Goal: Information Seeking & Learning: Learn about a topic

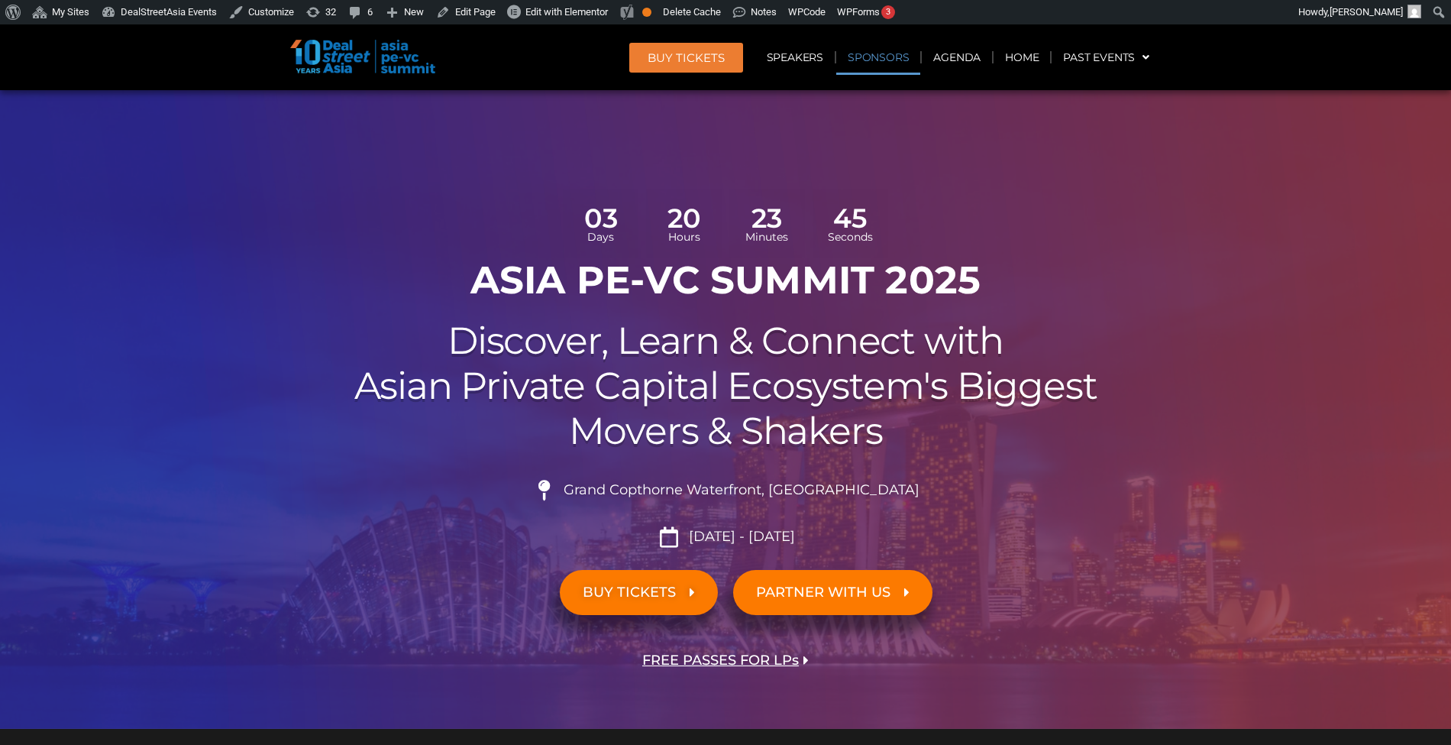
click at [880, 60] on link "Sponsors" at bounding box center [879, 57] width 84 height 35
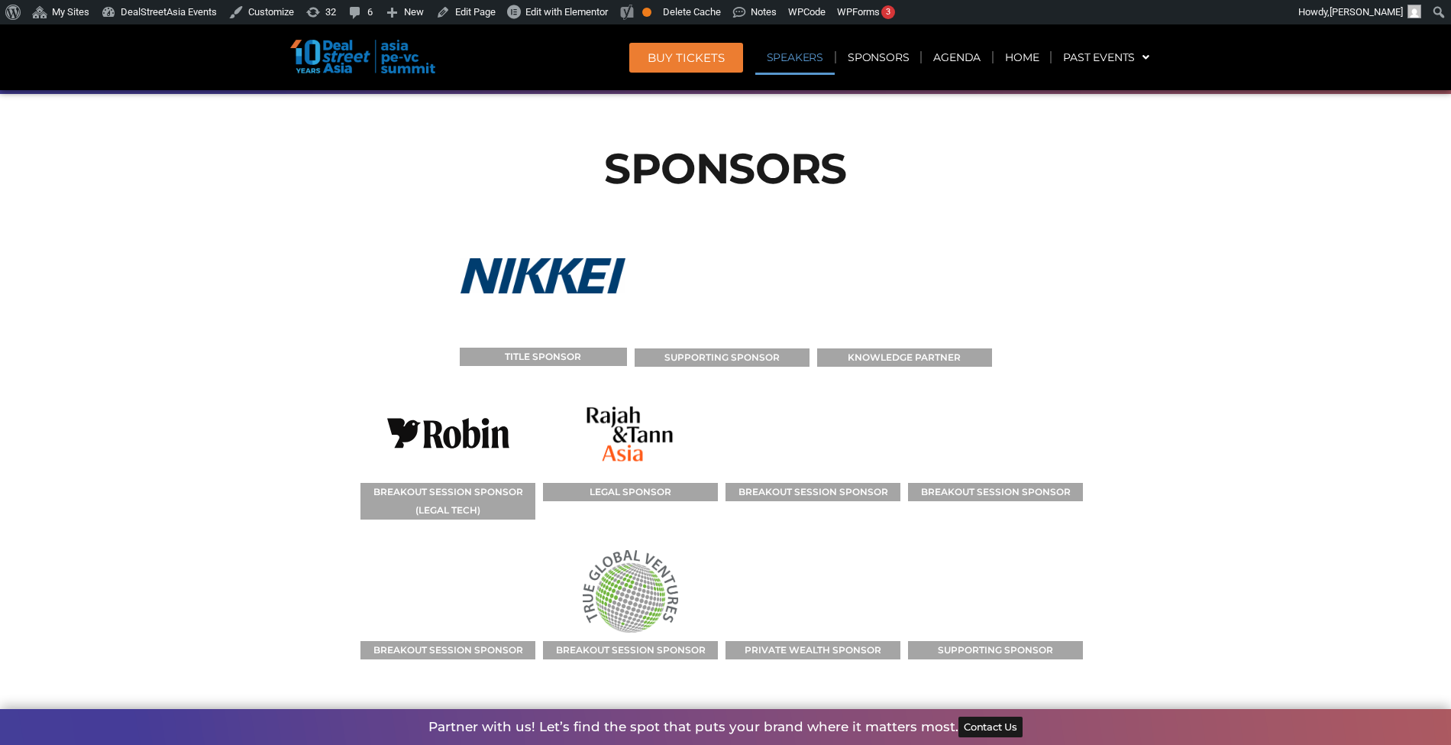
scroll to position [12092, 0]
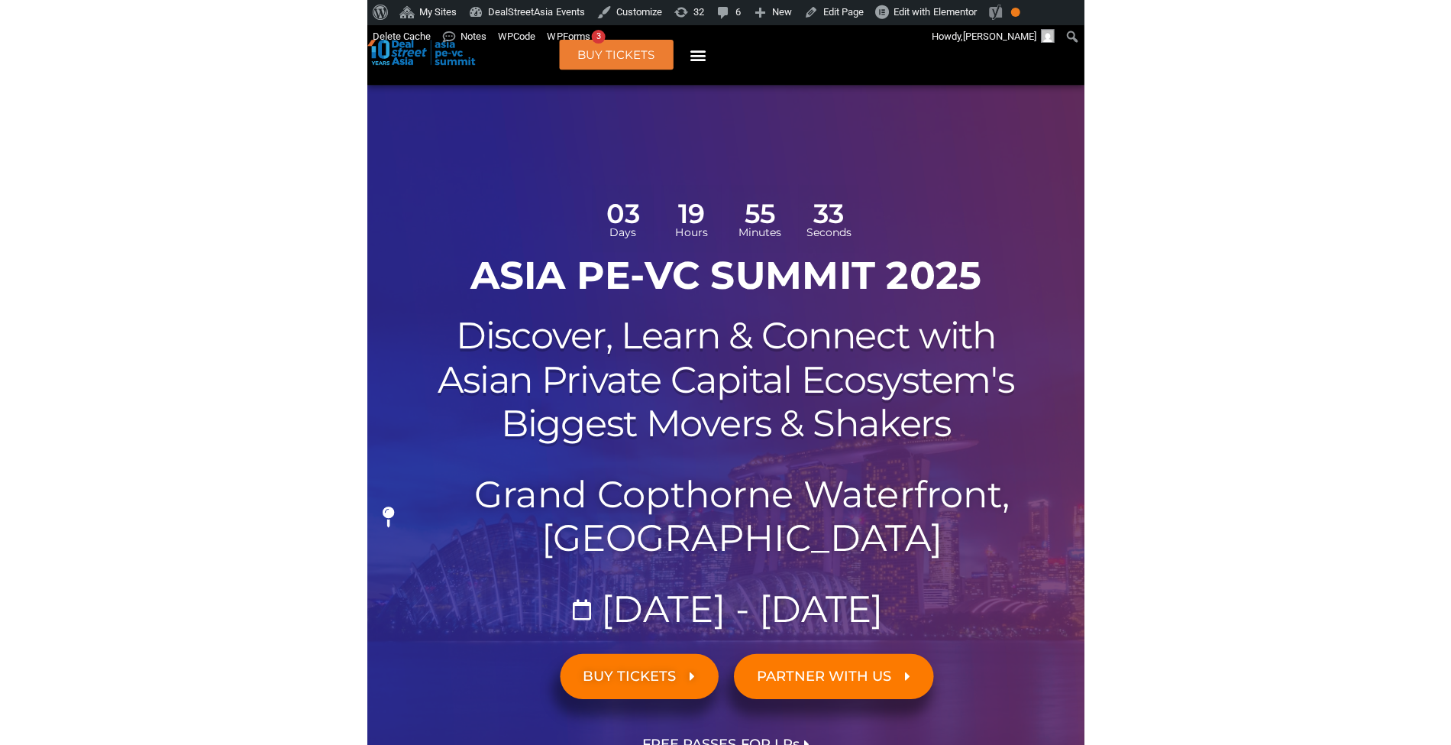
scroll to position [9241, 0]
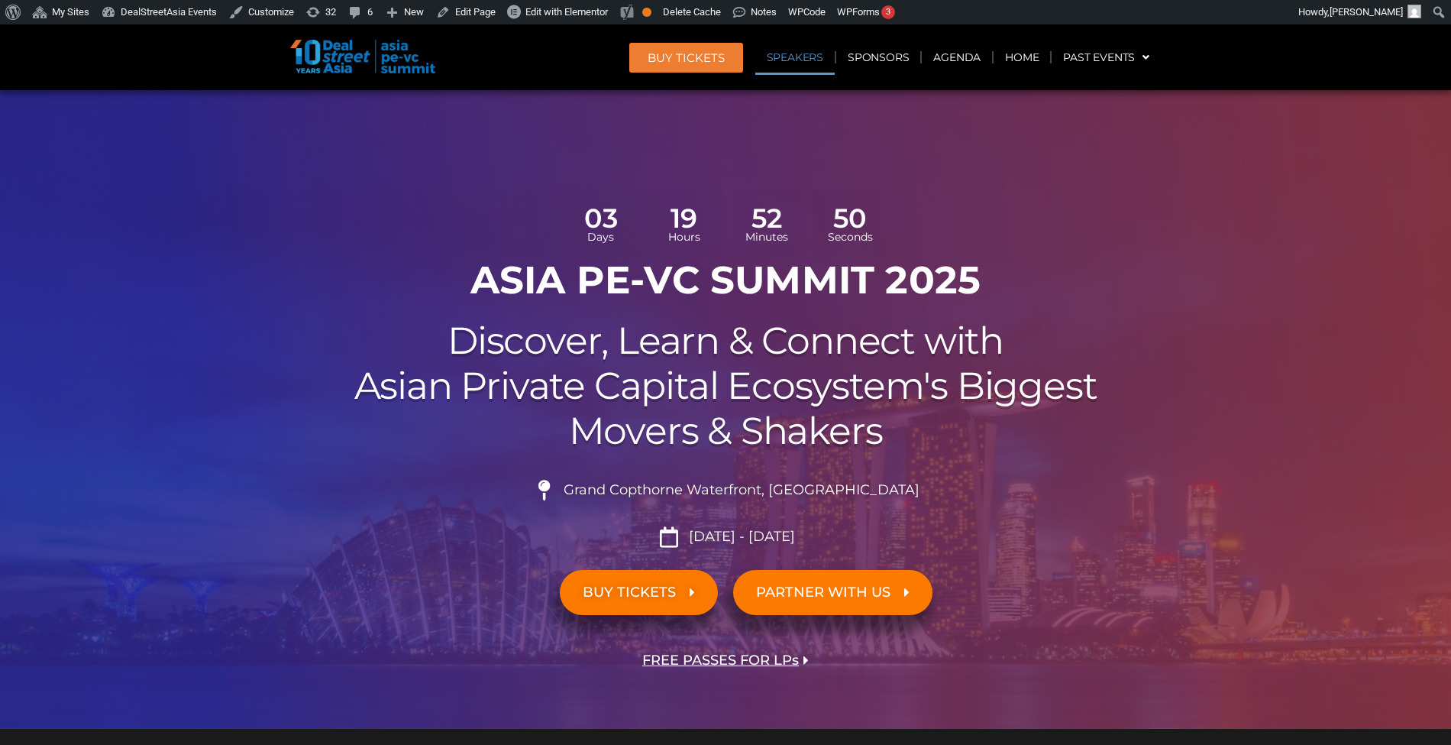
click at [811, 60] on link "Speakers" at bounding box center [795, 57] width 79 height 35
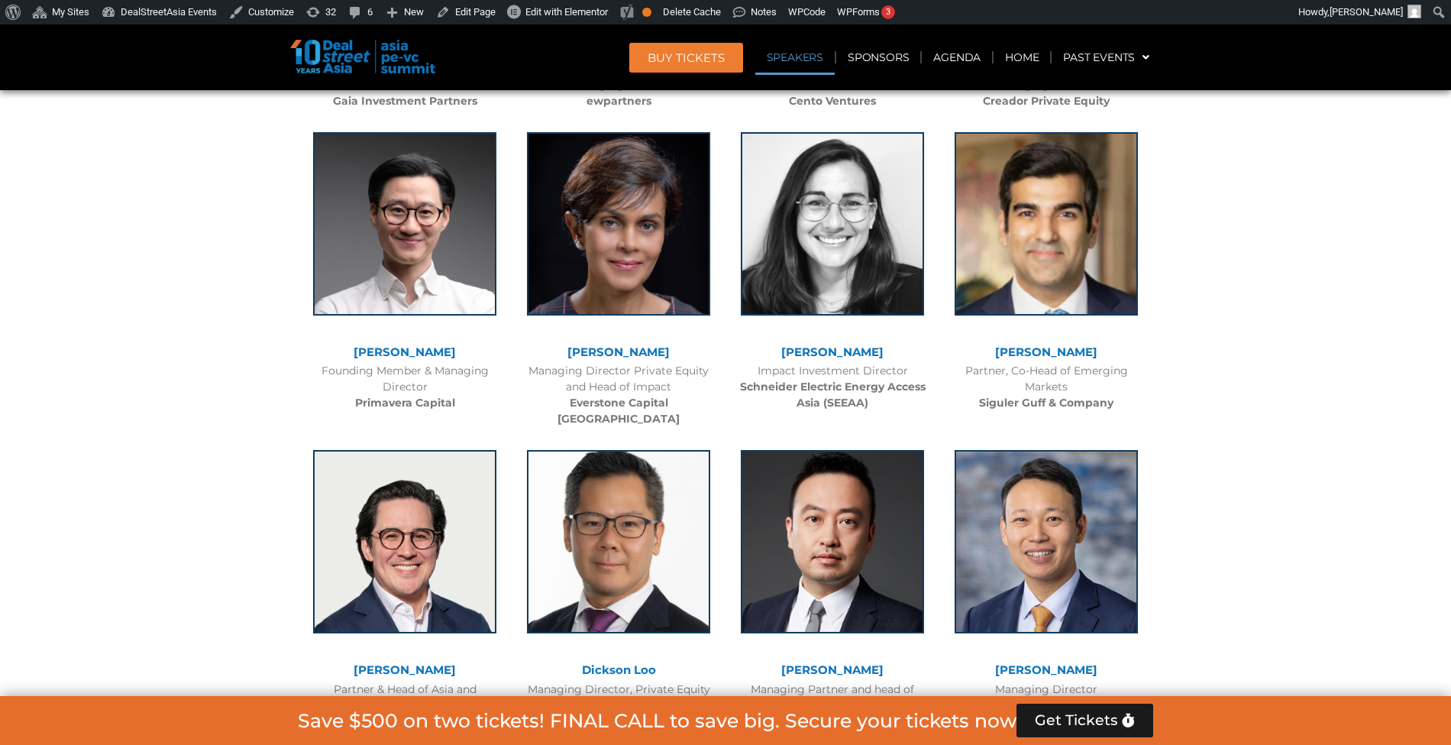
scroll to position [4749, 0]
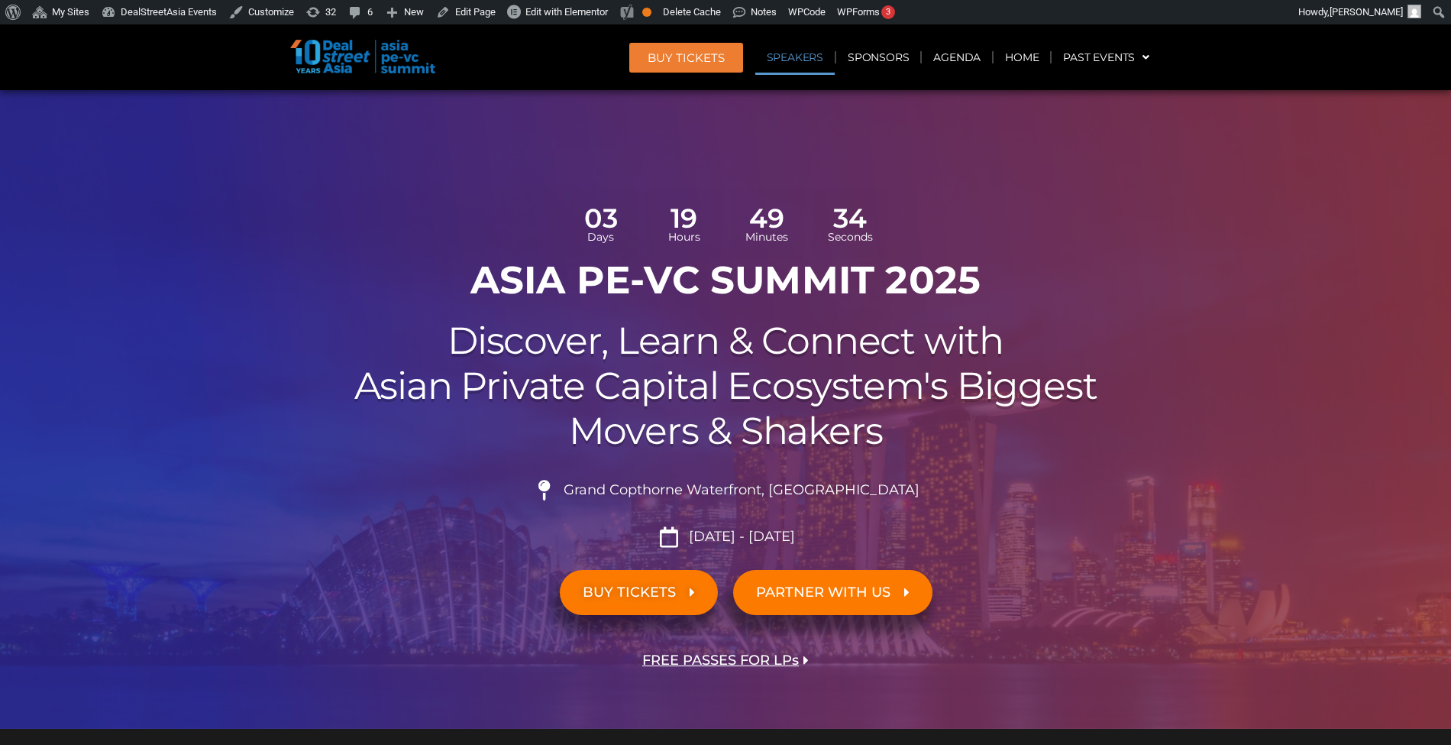
click at [804, 59] on link "Speakers" at bounding box center [795, 57] width 79 height 35
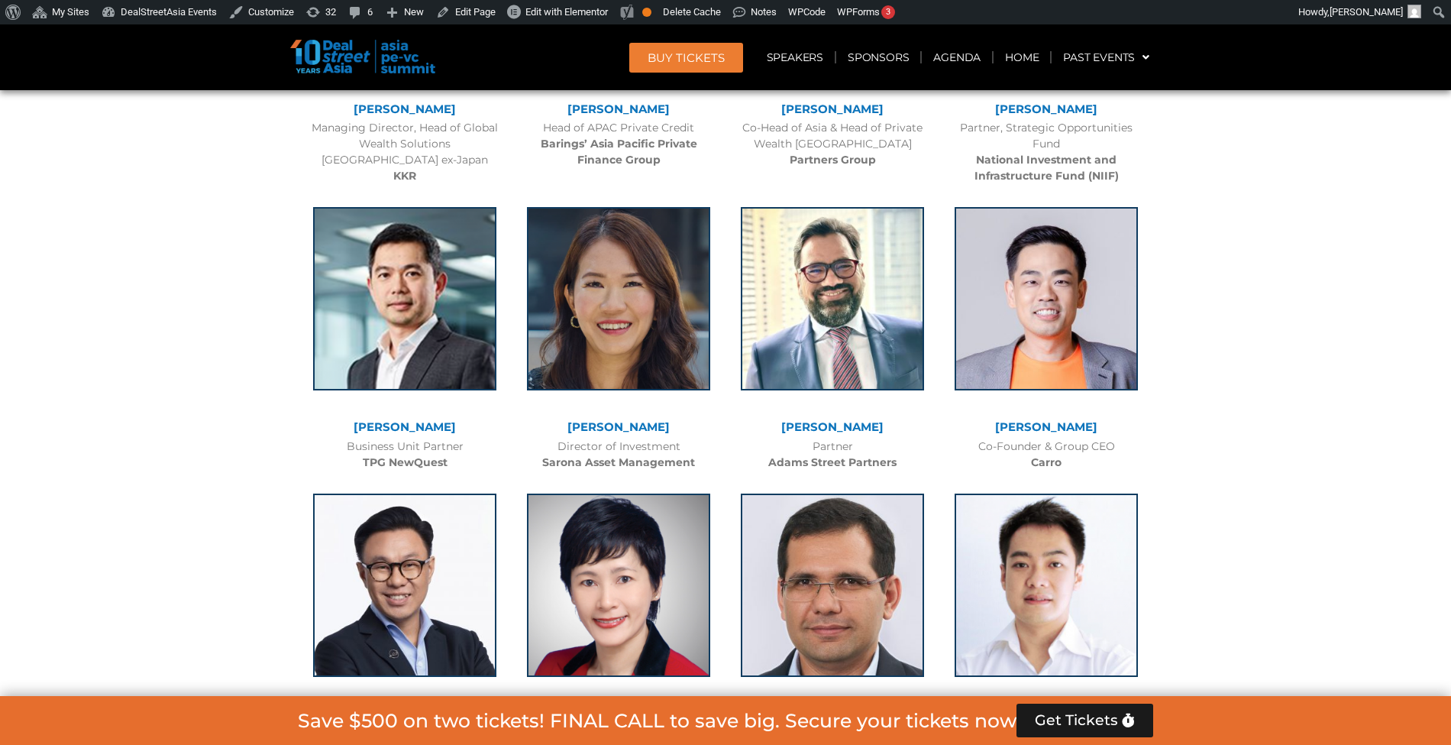
scroll to position [3001, 0]
